Goal: Find contact information: Find contact information

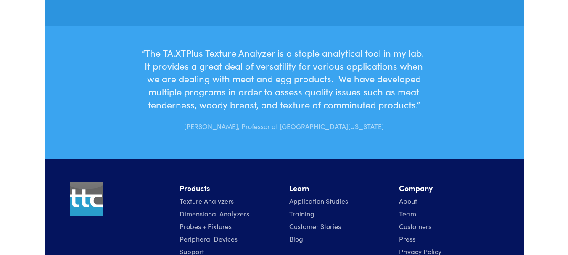
scroll to position [3055, 0]
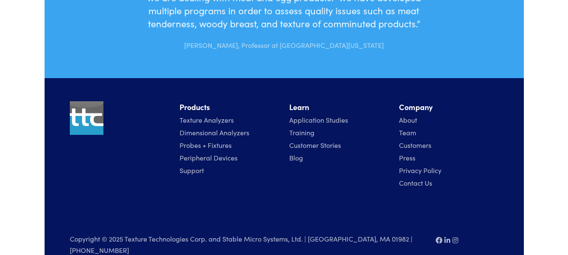
click at [418, 178] on link "Contact Us" at bounding box center [415, 182] width 33 height 9
click at [420, 178] on link "Contact Us" at bounding box center [415, 182] width 33 height 9
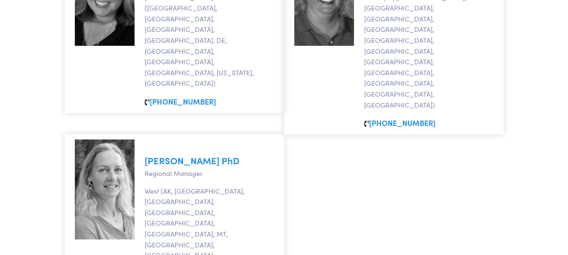
scroll to position [985, 0]
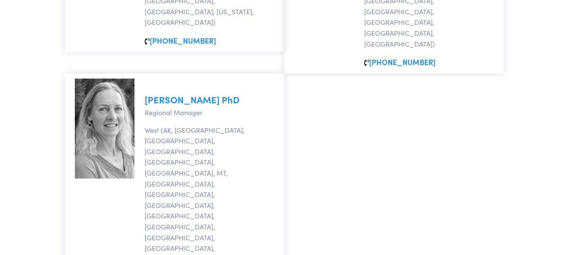
drag, startPoint x: 573, startPoint y: 19, endPoint x: 574, endPoint y: 247, distance: 228.2
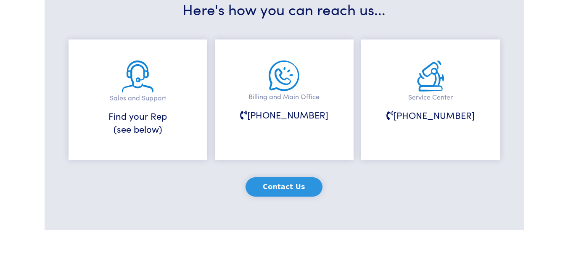
scroll to position [179, 0]
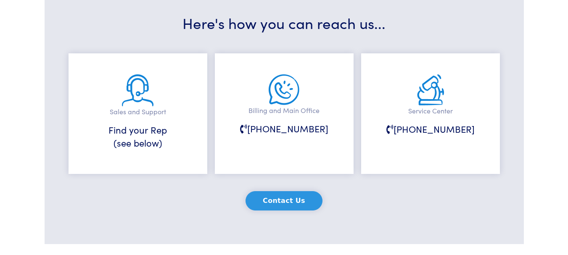
click at [158, 133] on h6 "Find your Rep (see below)" at bounding box center [138, 137] width 97 height 26
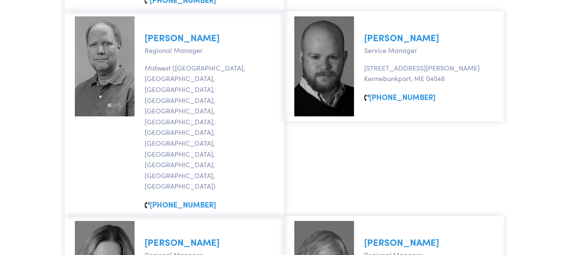
scroll to position [666, 0]
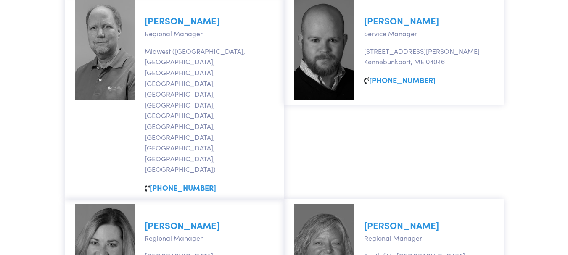
click at [374, 219] on link "Misti Toro" at bounding box center [401, 225] width 75 height 13
